Goal: Navigation & Orientation: Find specific page/section

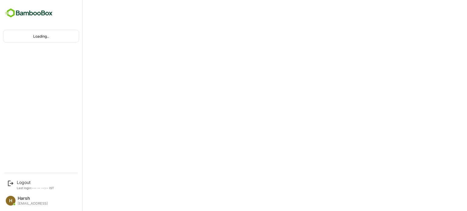
click at [32, 39] on div "Loading.." at bounding box center [40, 36] width 75 height 12
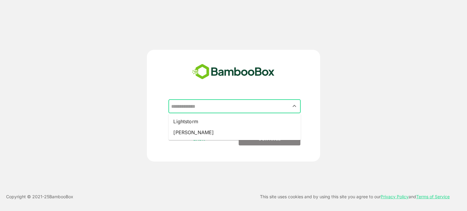
click at [218, 108] on input "text" at bounding box center [235, 107] width 130 height 12
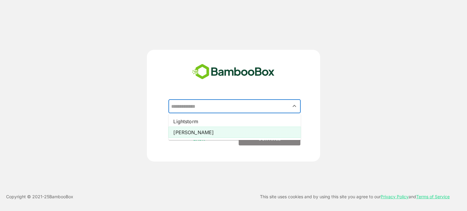
click at [178, 130] on li "[PERSON_NAME]" at bounding box center [234, 132] width 132 height 11
type input "*****"
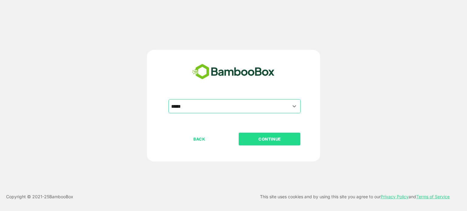
click at [255, 143] on button "CONTINUE" at bounding box center [270, 139] width 62 height 13
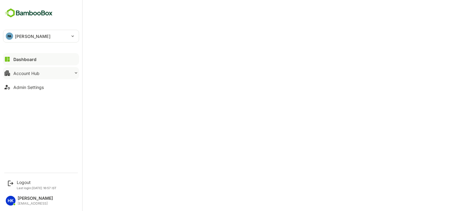
click at [49, 72] on button "Account Hub" at bounding box center [41, 73] width 76 height 12
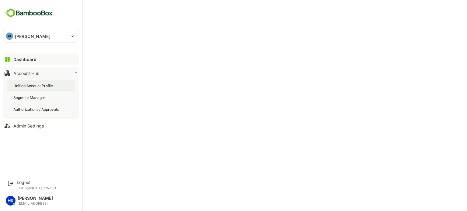
click at [35, 88] on div "Unified Account Profile" at bounding box center [33, 85] width 41 height 5
click at [34, 59] on div "Dashboard" at bounding box center [24, 59] width 22 height 5
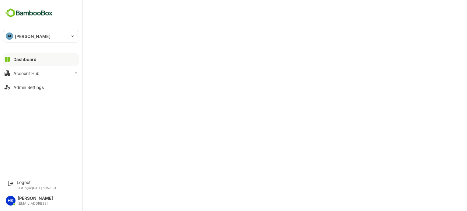
click at [23, 36] on p "[PERSON_NAME]" at bounding box center [33, 36] width 36 height 6
click at [39, 31] on div at bounding box center [233, 105] width 467 height 211
click at [59, 73] on button "Account Hub" at bounding box center [41, 73] width 76 height 12
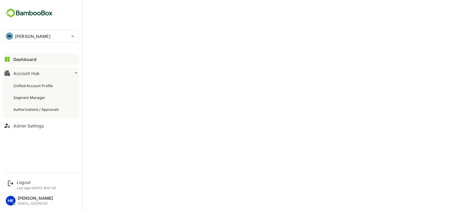
click at [59, 73] on button "Account Hub" at bounding box center [41, 73] width 76 height 12
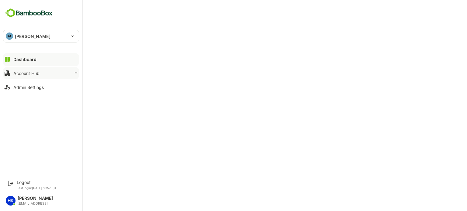
click at [63, 72] on button "Account Hub" at bounding box center [41, 73] width 76 height 12
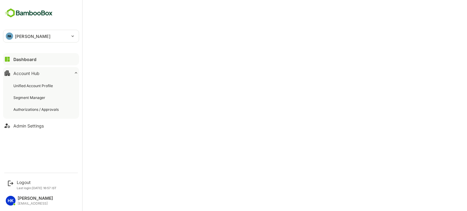
click at [63, 72] on button "Account Hub" at bounding box center [41, 73] width 76 height 12
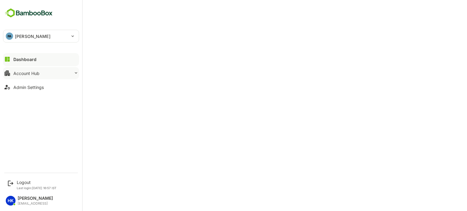
click at [43, 71] on button "Account Hub" at bounding box center [41, 73] width 76 height 12
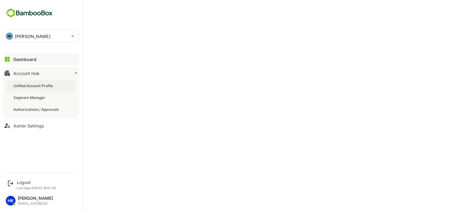
click at [43, 87] on div "Unified Account Profile" at bounding box center [33, 85] width 41 height 5
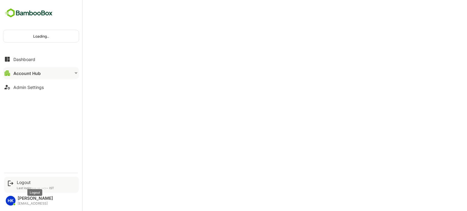
click at [21, 181] on div "Logout" at bounding box center [35, 182] width 37 height 5
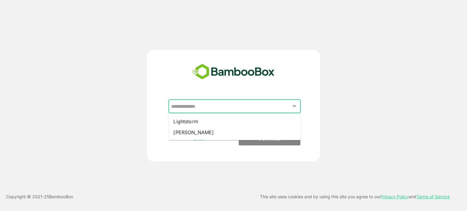
click at [185, 108] on input "text" at bounding box center [235, 107] width 130 height 12
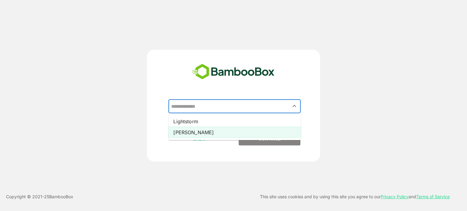
click at [182, 133] on li "Pando" at bounding box center [234, 132] width 132 height 11
type input "*****"
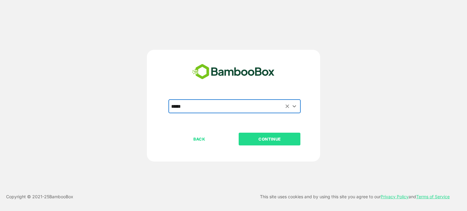
click at [253, 140] on p "CONTINUE" at bounding box center [269, 139] width 61 height 7
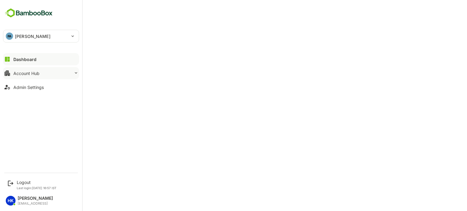
click at [44, 70] on button "Account Hub" at bounding box center [41, 73] width 76 height 12
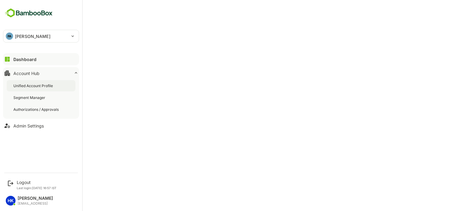
click at [51, 81] on div "Unified Account Profile" at bounding box center [41, 85] width 69 height 11
